Goal: Task Accomplishment & Management: Use online tool/utility

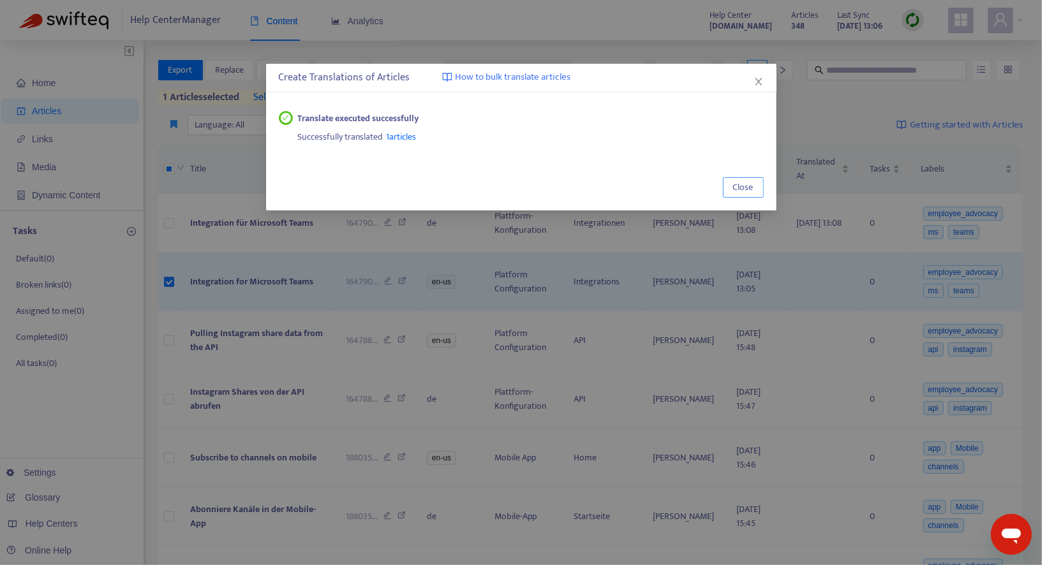
click at [744, 190] on span "Close" at bounding box center [743, 188] width 20 height 14
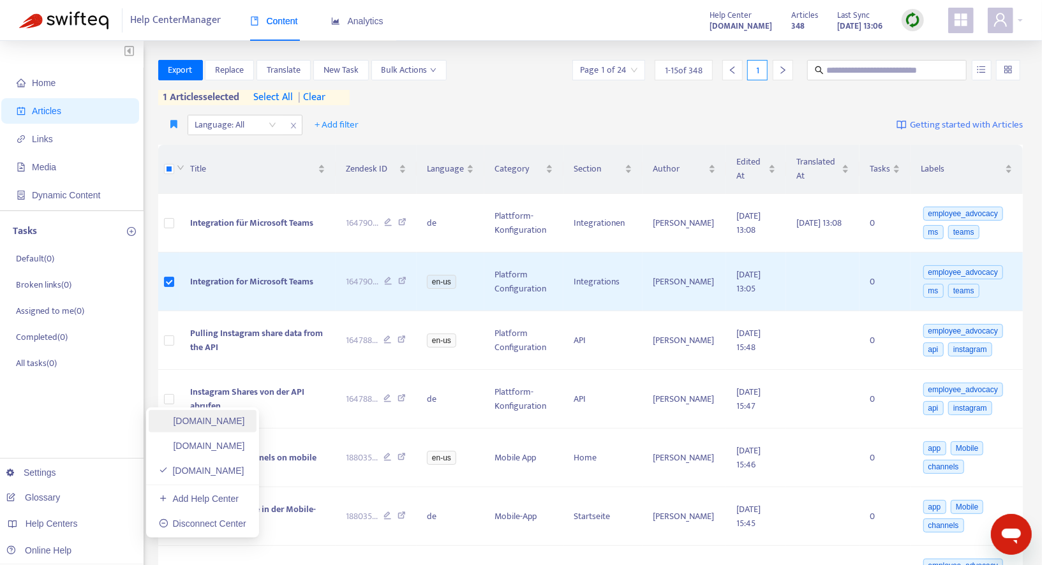
click at [245, 426] on link "[DOMAIN_NAME]" at bounding box center [202, 421] width 86 height 10
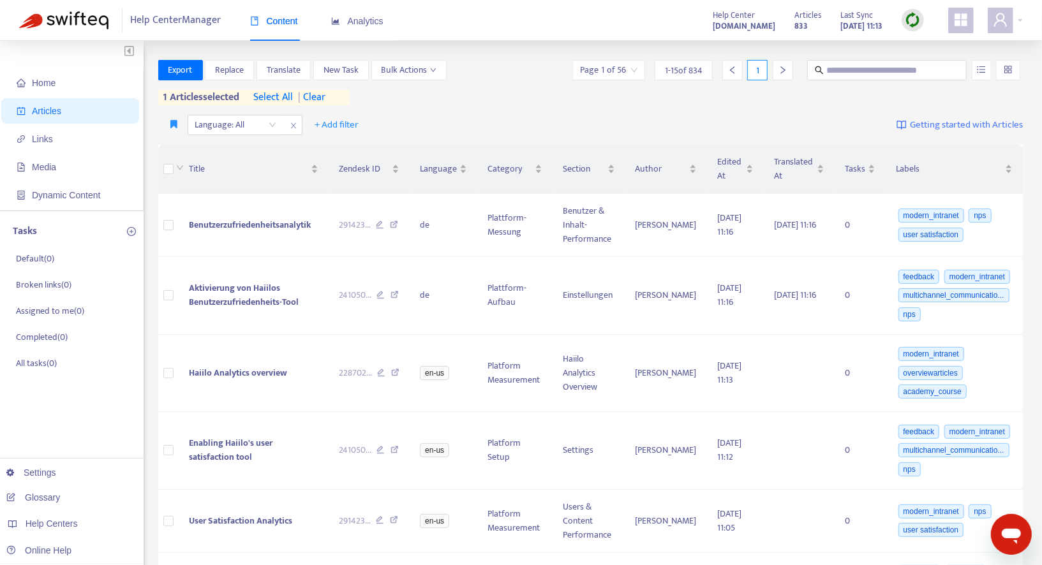
click at [906, 26] on img at bounding box center [912, 20] width 16 height 16
click at [926, 48] on link "Quick Sync" at bounding box center [938, 46] width 54 height 15
click at [322, 103] on span "| clear" at bounding box center [309, 97] width 32 height 15
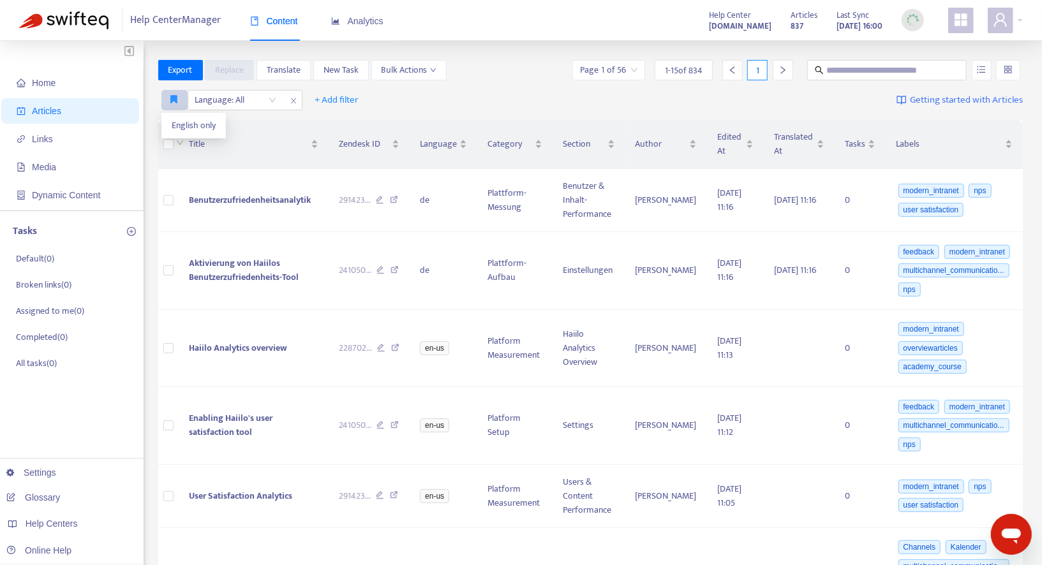
click at [175, 105] on button "button" at bounding box center [174, 100] width 26 height 20
click at [181, 124] on span "English only" at bounding box center [194, 126] width 44 height 14
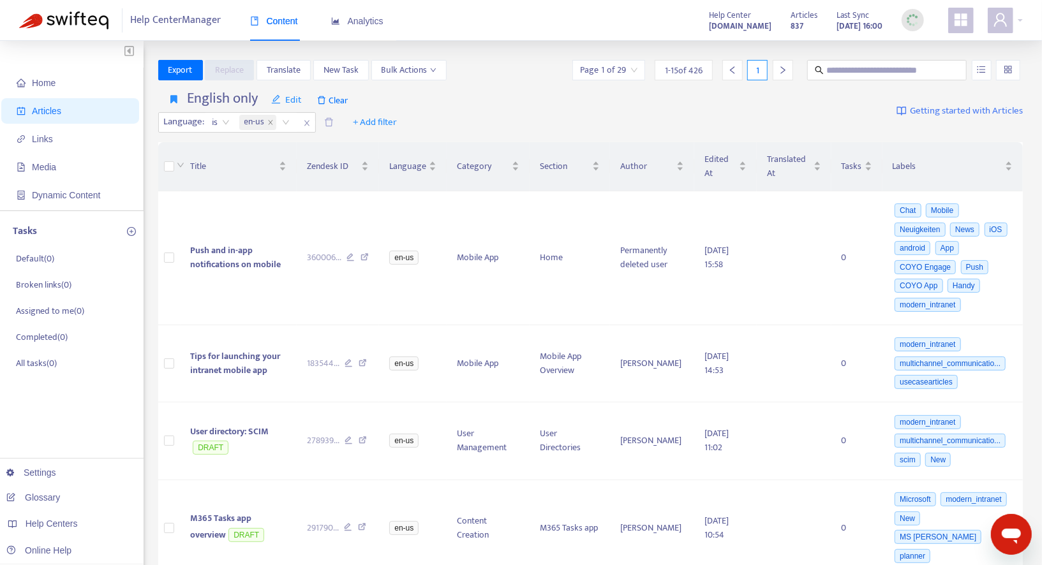
click at [483, 94] on div "English only Edit Clear Language : is en-us + Add filter Getting started with A…" at bounding box center [590, 111] width 865 height 52
click at [225, 270] on td "Push and in-app notifications on mobile" at bounding box center [239, 258] width 116 height 134
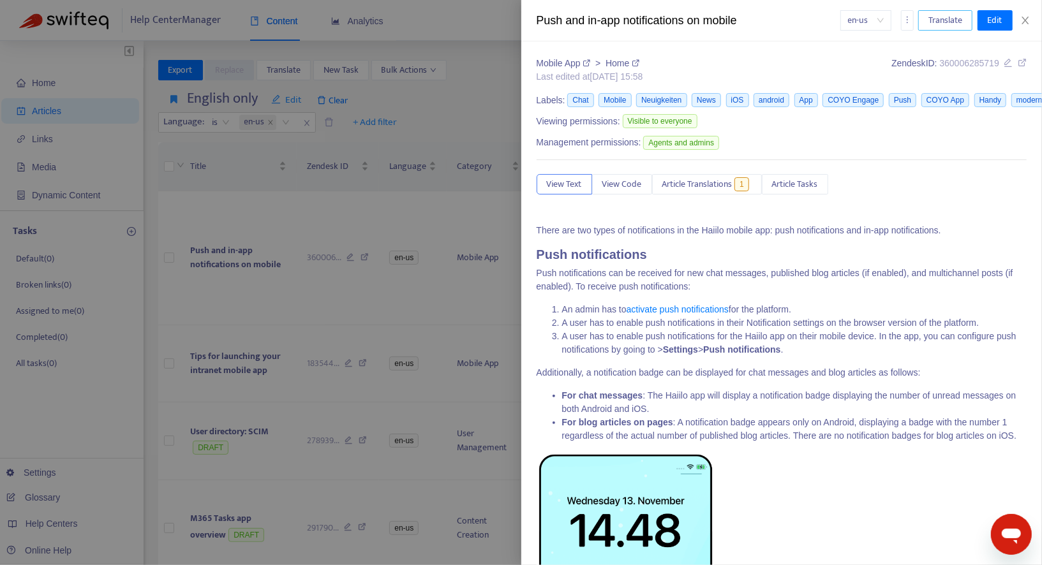
click at [948, 21] on span "Translate" at bounding box center [945, 20] width 34 height 14
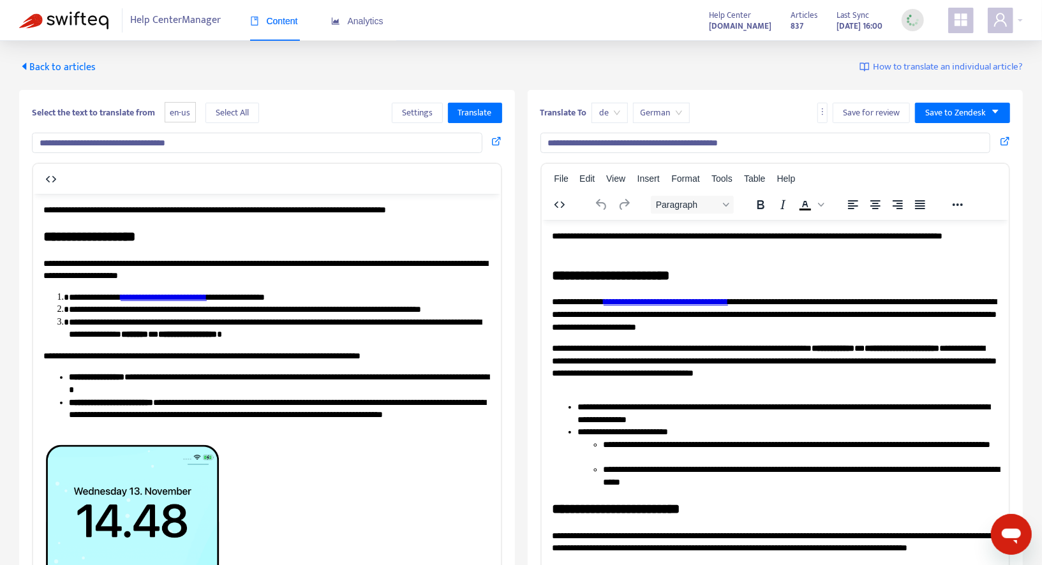
click at [43, 263] on p "**********" at bounding box center [266, 269] width 447 height 25
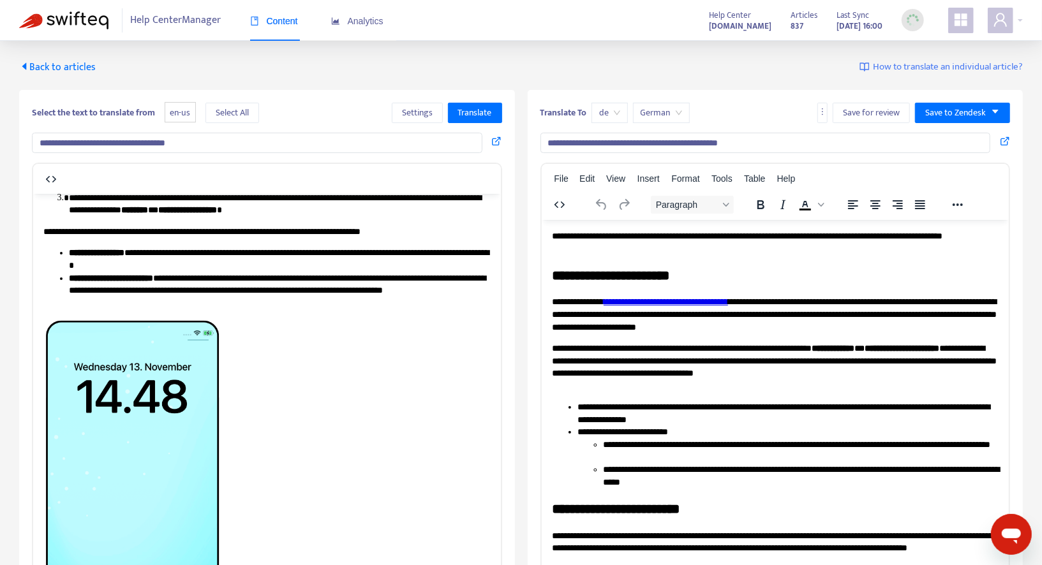
scroll to position [126, 0]
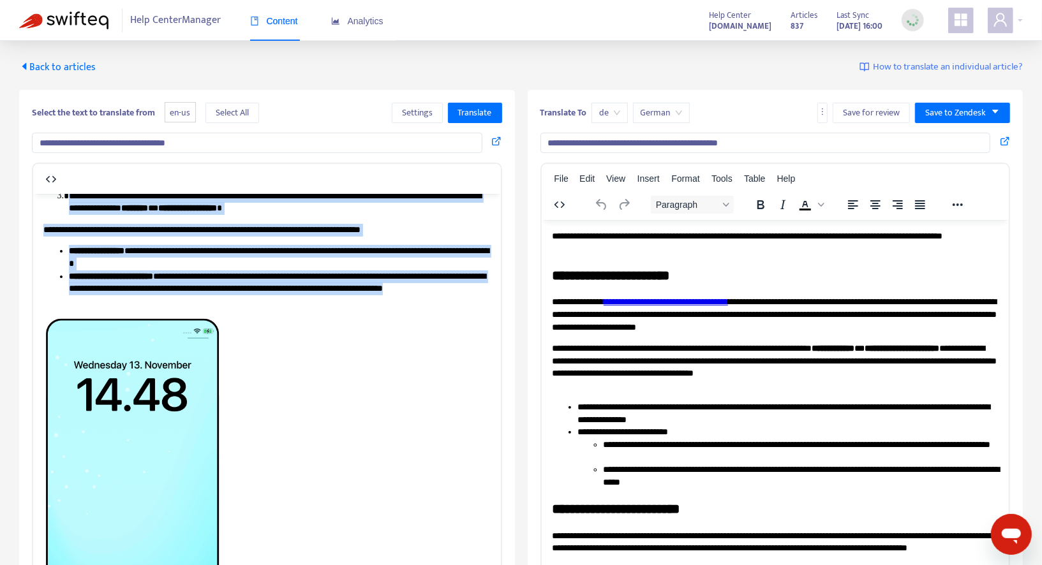
click at [201, 296] on li "**********" at bounding box center [279, 289] width 422 height 38
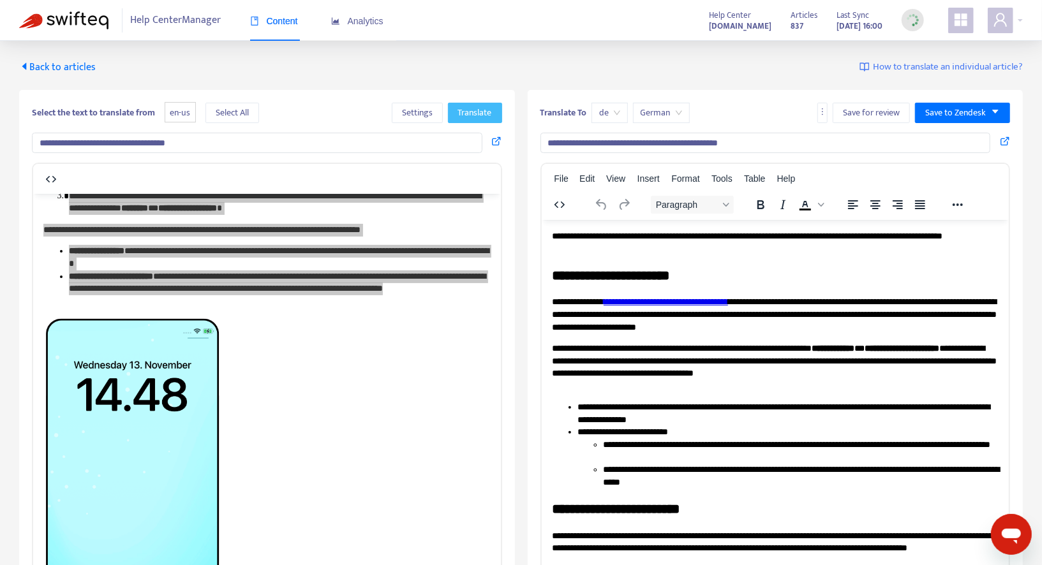
click at [481, 109] on span "Translate" at bounding box center [475, 113] width 34 height 14
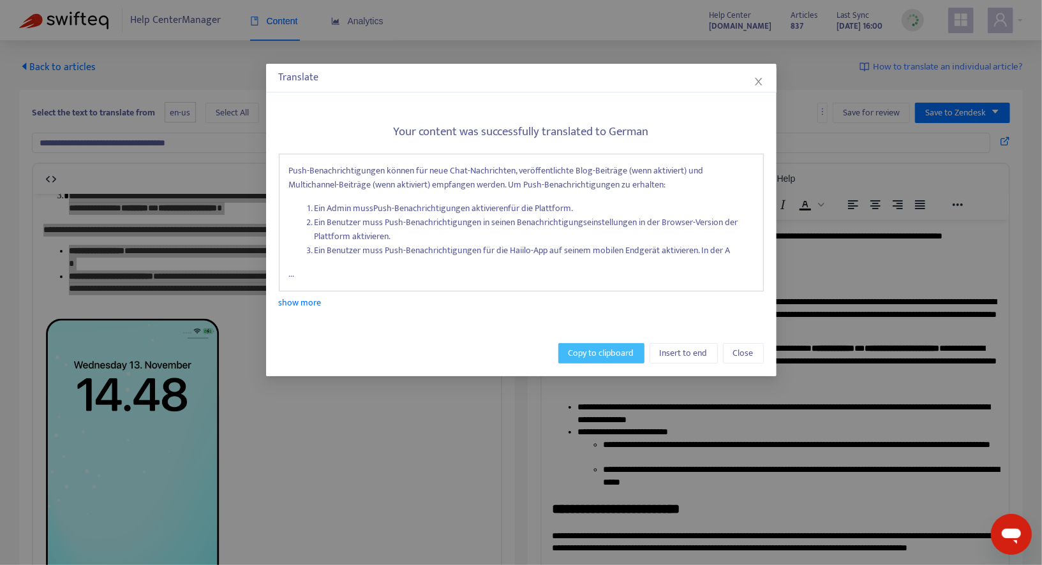
click at [603, 348] on span "Copy to clipboard" at bounding box center [601, 353] width 66 height 14
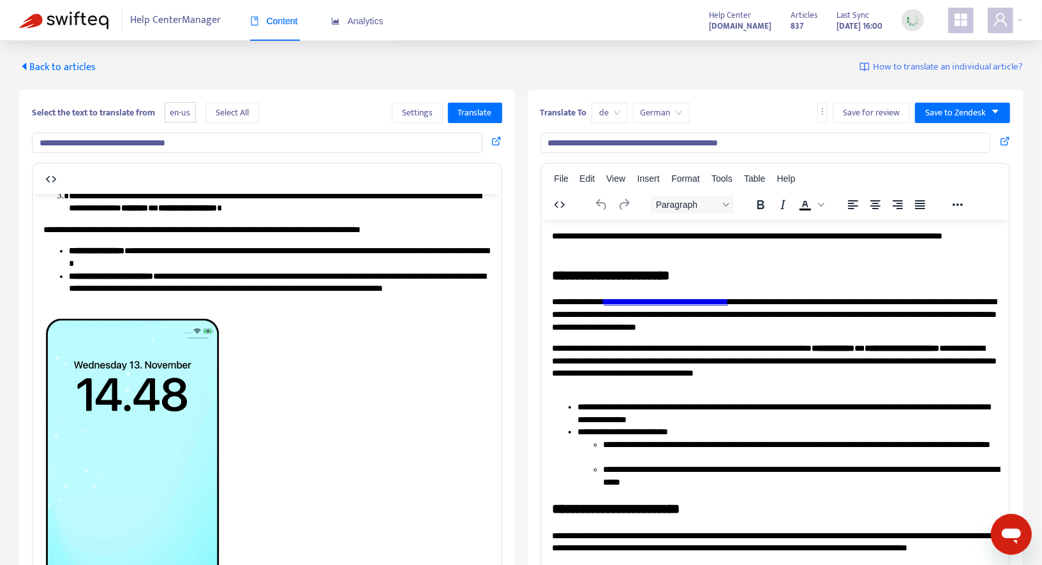
click at [70, 77] on div "**********" at bounding box center [520, 373] width 1003 height 626
click at [64, 66] on span "Back to articles" at bounding box center [57, 67] width 77 height 17
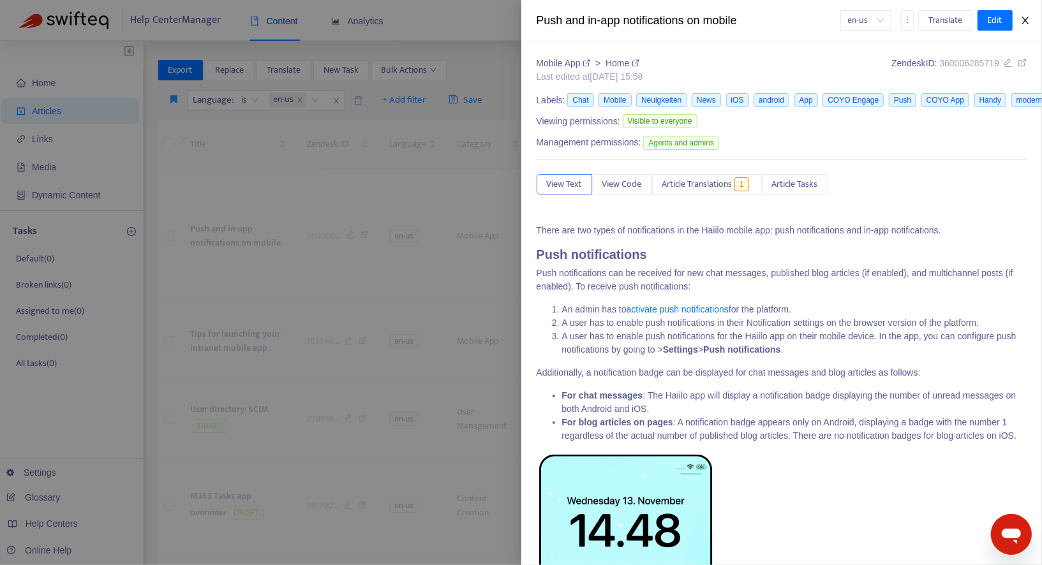
click at [1024, 23] on icon "close" at bounding box center [1025, 20] width 10 height 10
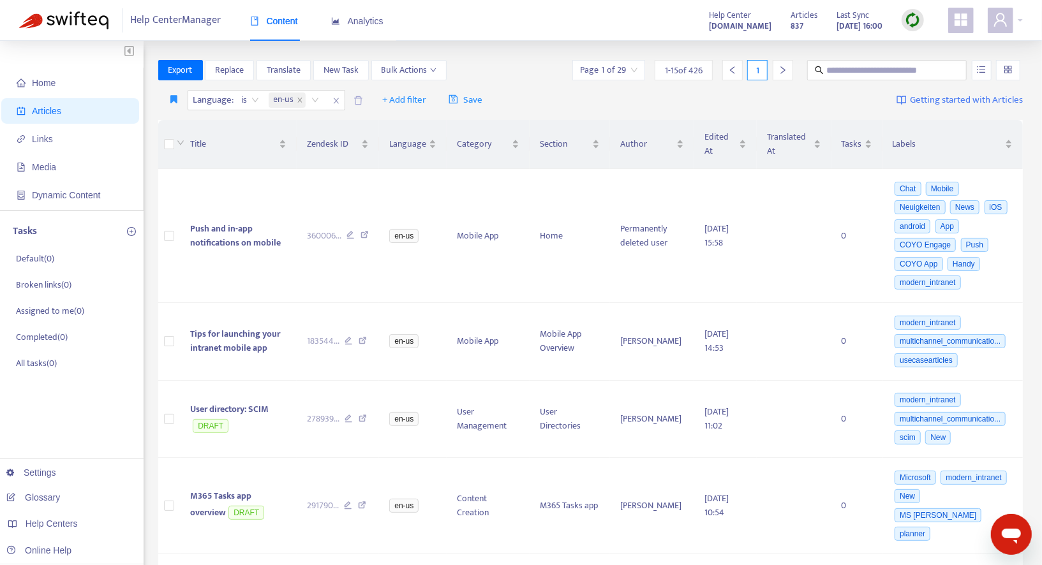
click at [490, 65] on div "Export Replace Translate New Task Bulk Actions Page 1 of 29 1 - 15 of 426 1" at bounding box center [590, 70] width 865 height 20
